Goal: Task Accomplishment & Management: Manage account settings

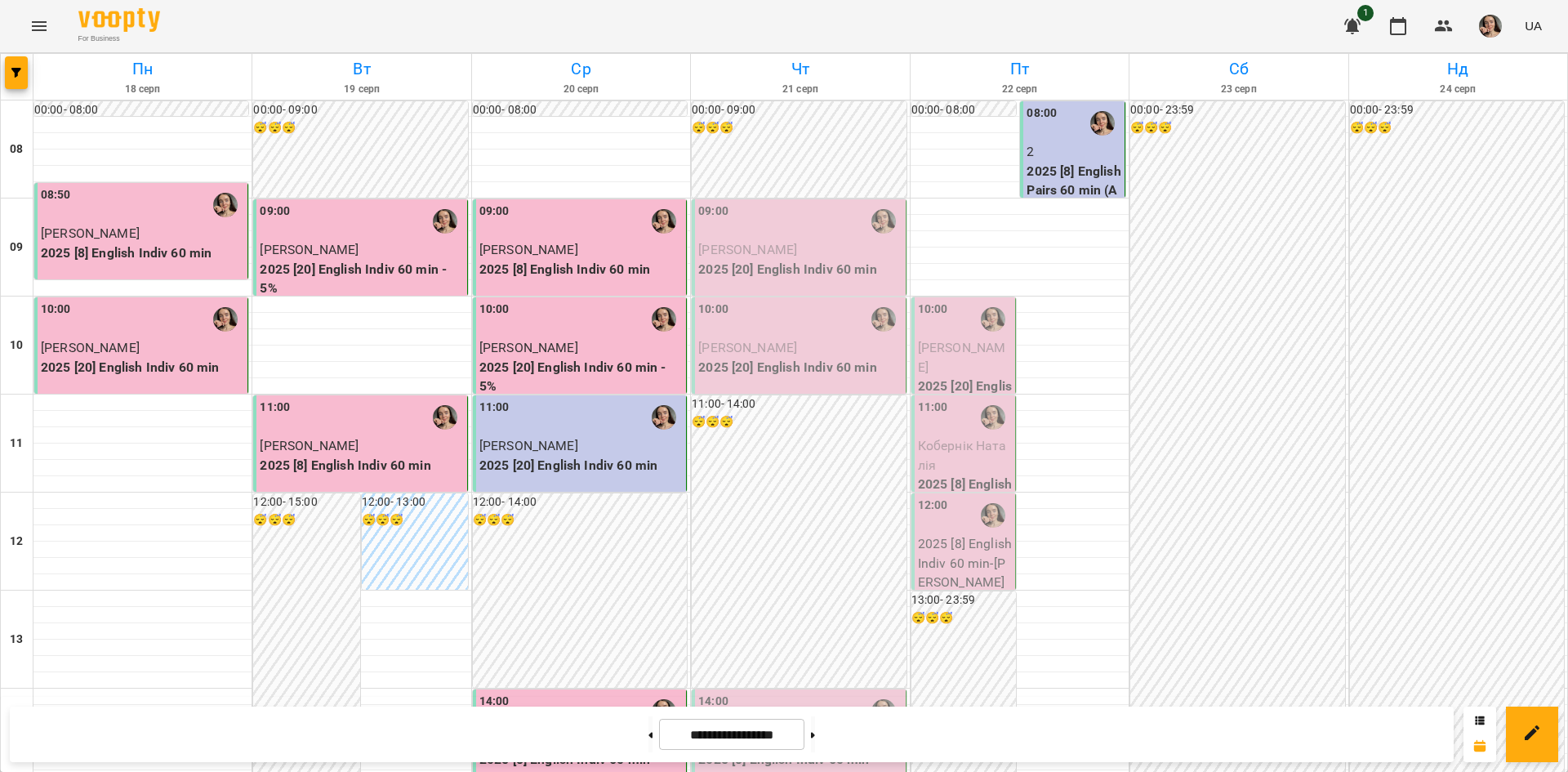
click at [813, 240] on p "[PERSON_NAME]" at bounding box center [800, 250] width 203 height 20
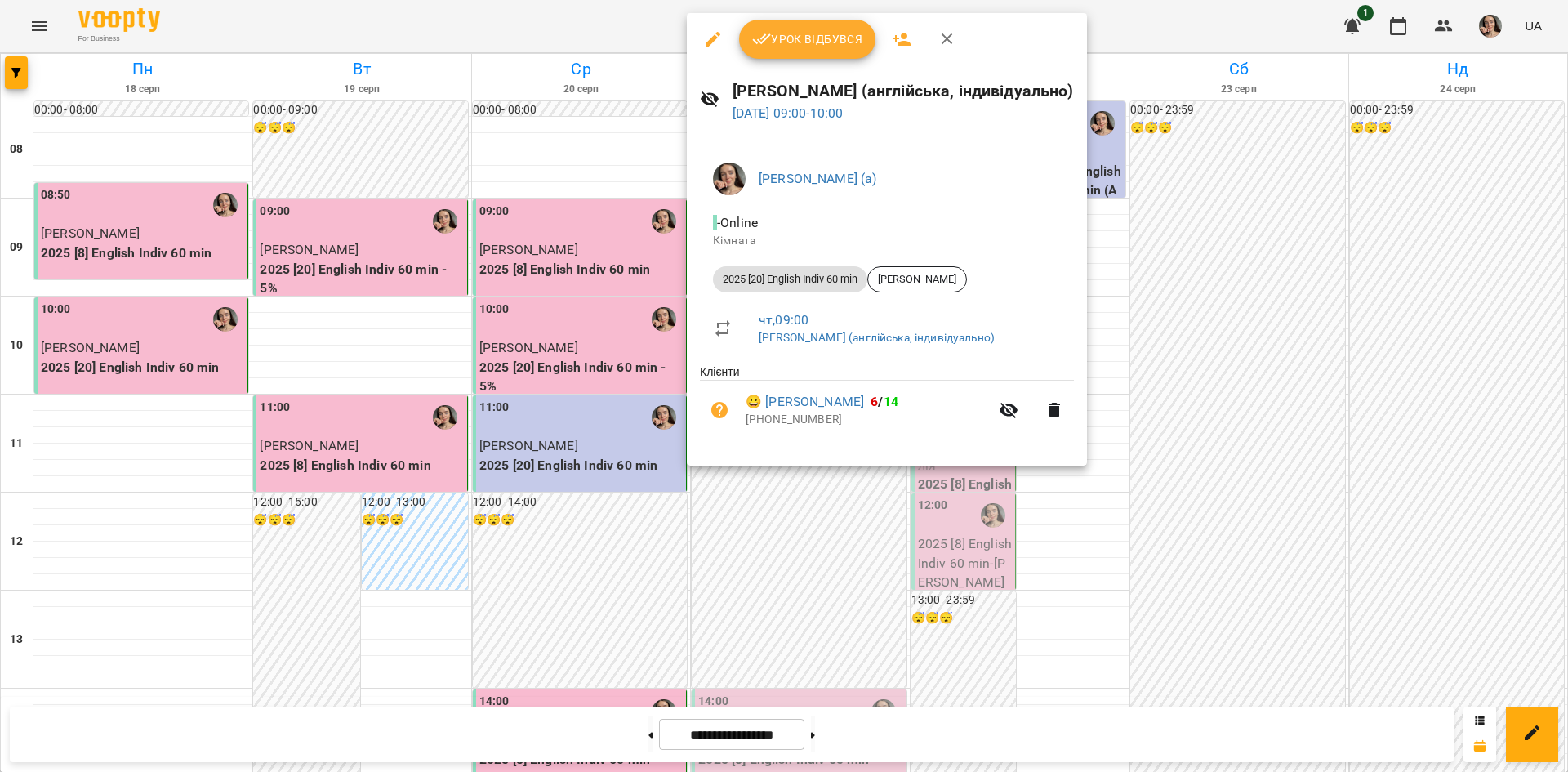
click at [774, 41] on span "Урок відбувся" at bounding box center [807, 39] width 111 height 20
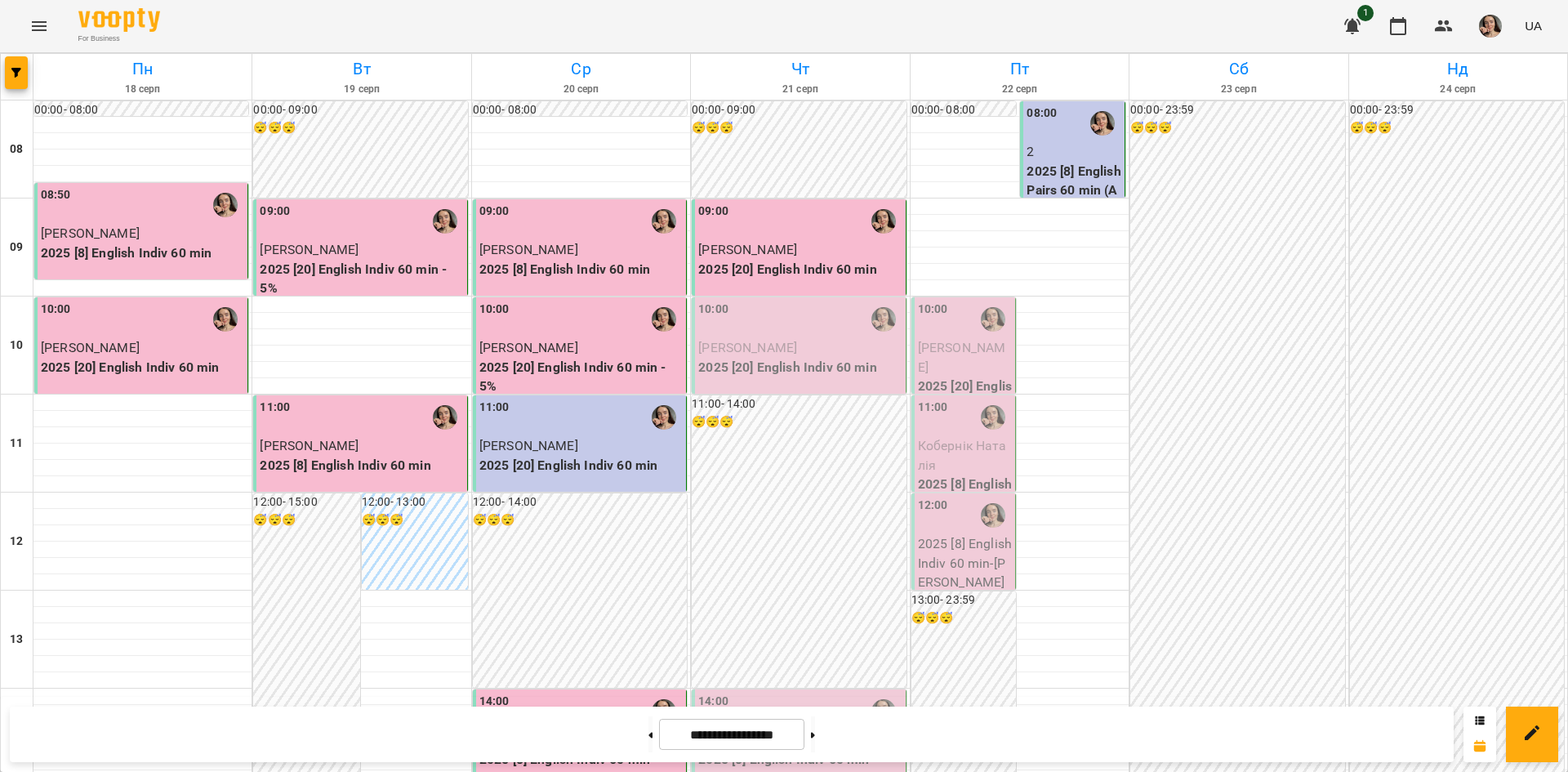
click at [796, 342] on p "[PERSON_NAME]" at bounding box center [800, 348] width 203 height 20
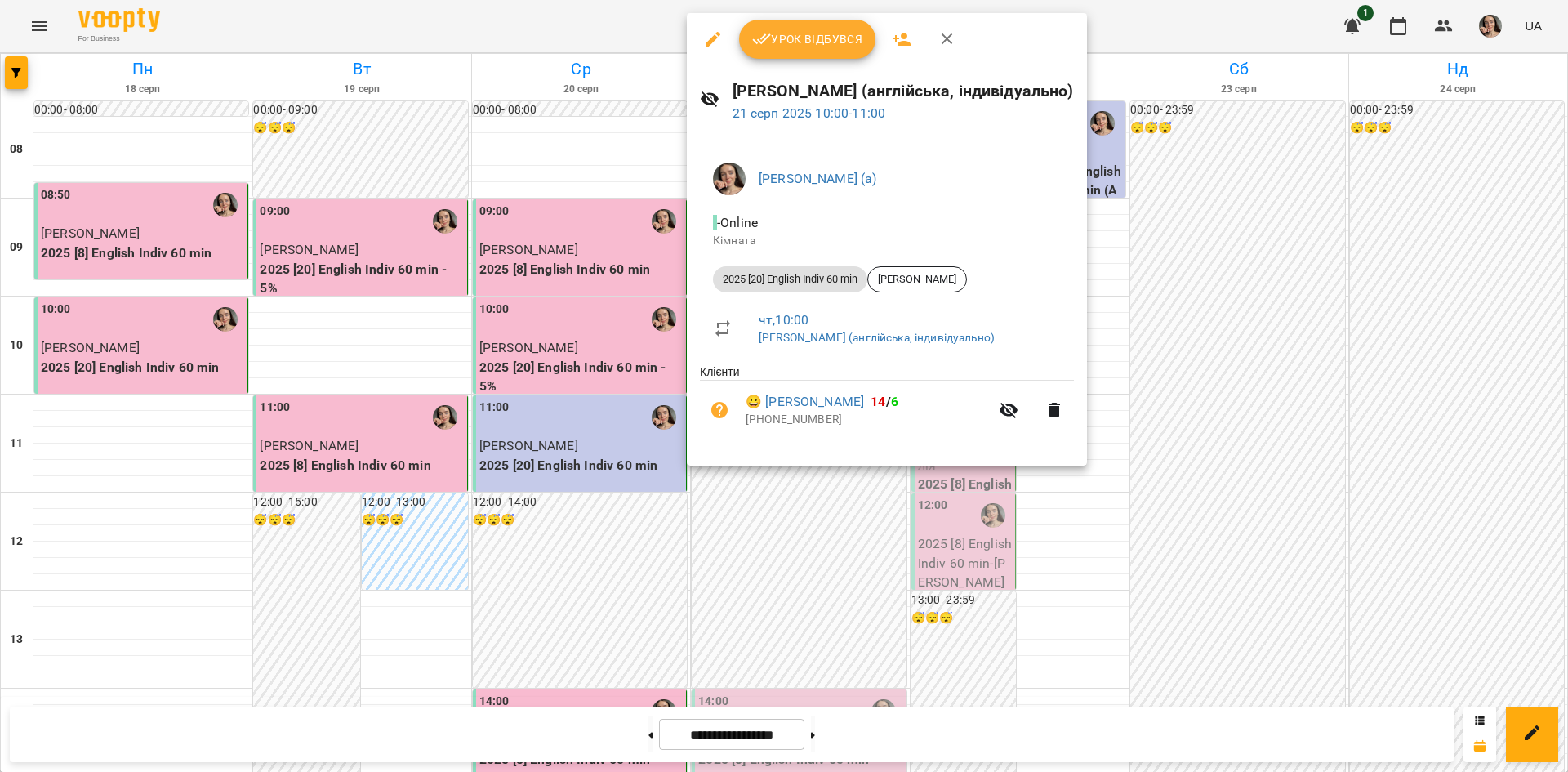
click at [784, 33] on span "Урок відбувся" at bounding box center [807, 39] width 111 height 20
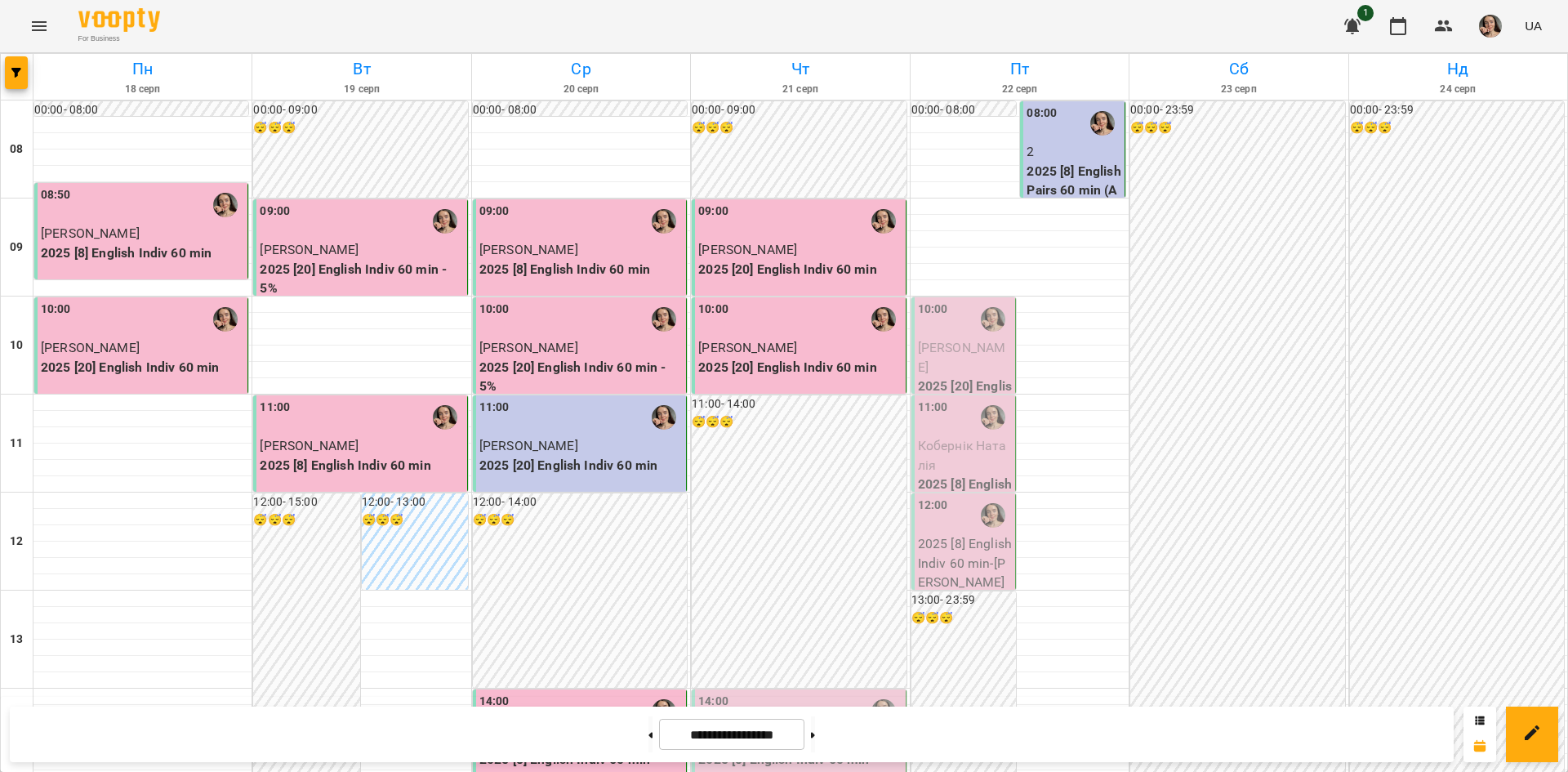
scroll to position [508, 0]
